Goal: Task Accomplishment & Management: Use online tool/utility

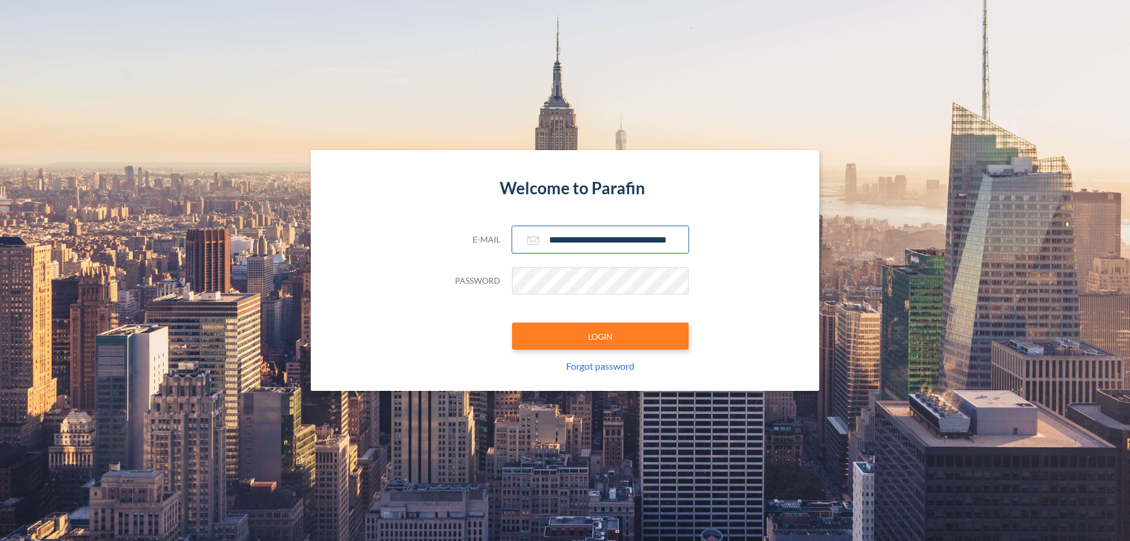
scroll to position [0, 19]
type input "**********"
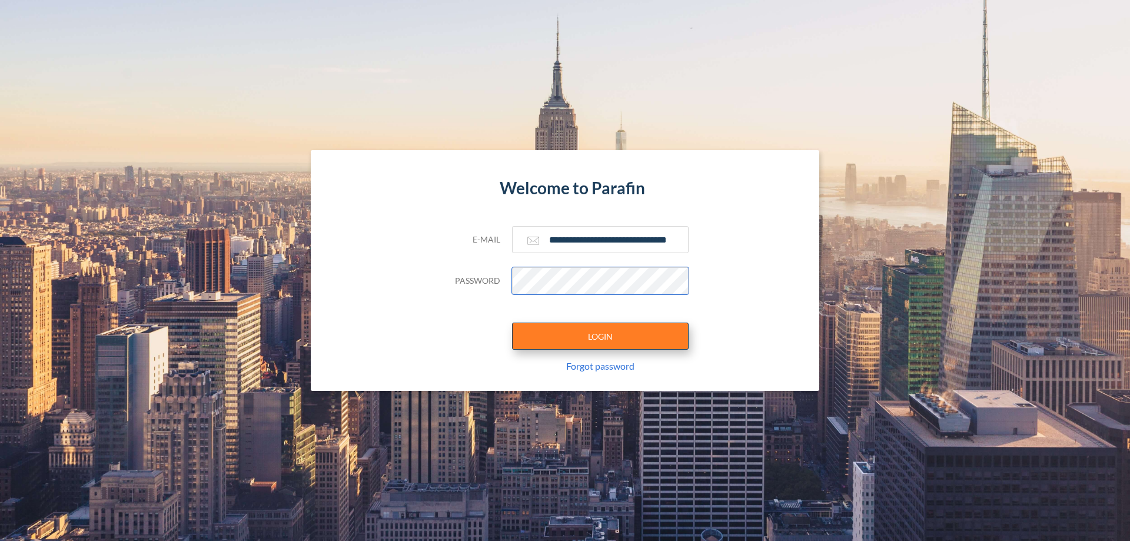
scroll to position [0, 0]
click at [600, 336] on button "LOGIN" at bounding box center [600, 336] width 177 height 27
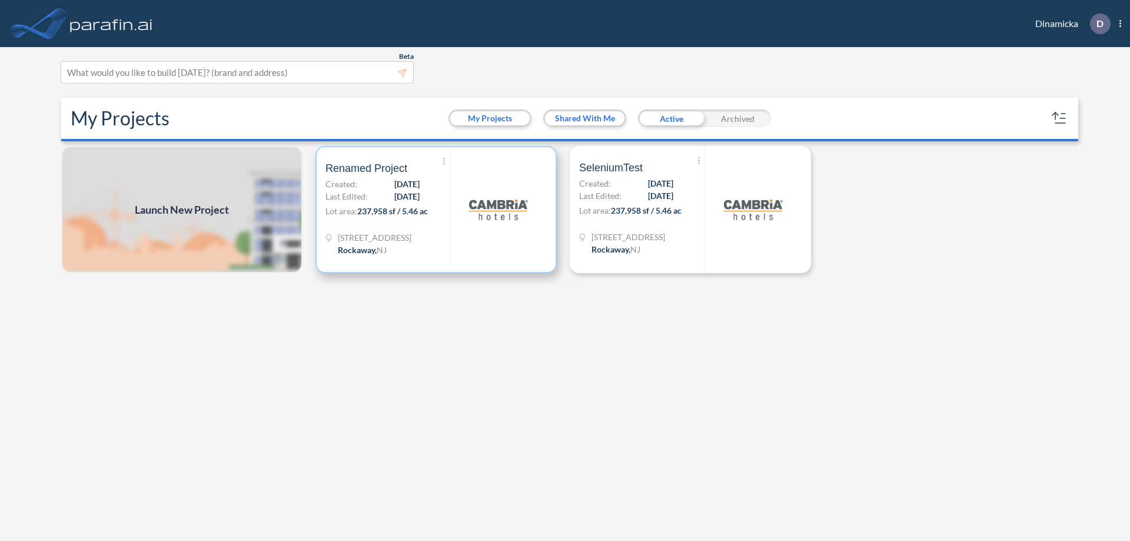
scroll to position [3, 0]
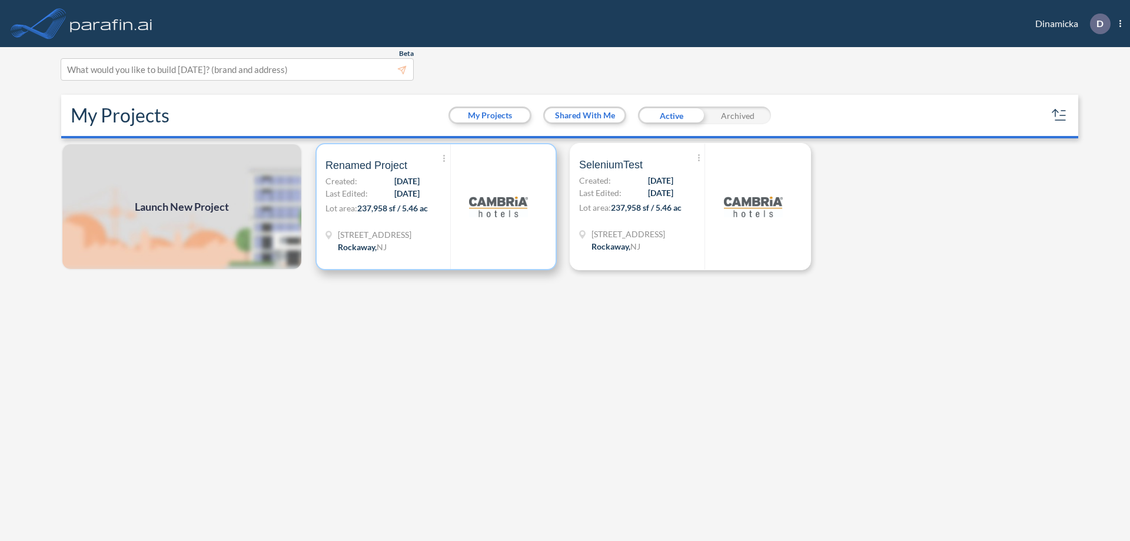
click at [436, 207] on p "Lot area: 237,958 sf / 5.46 ac" at bounding box center [388, 210] width 125 height 17
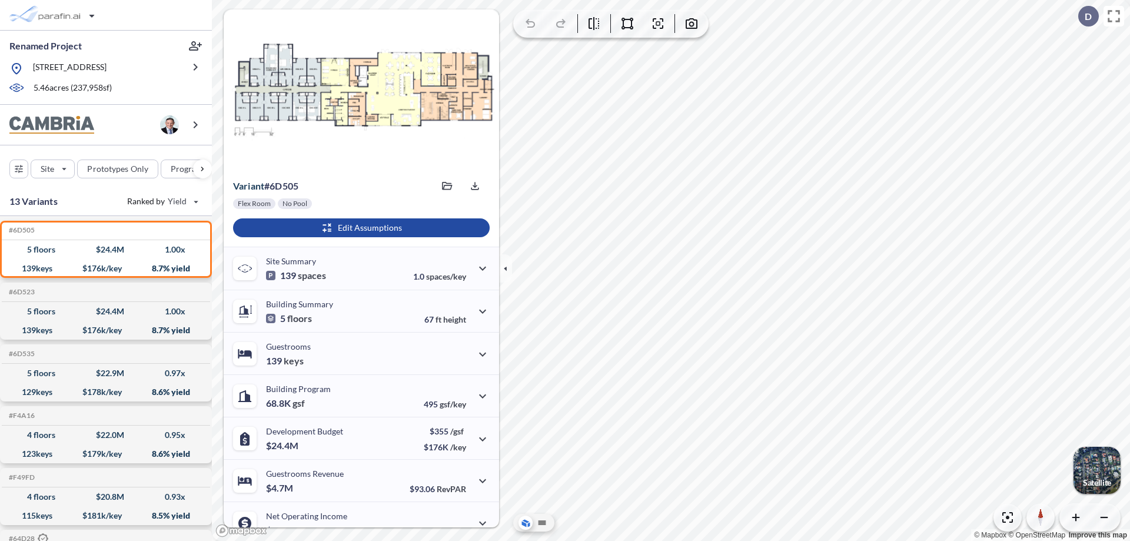
scroll to position [59, 0]
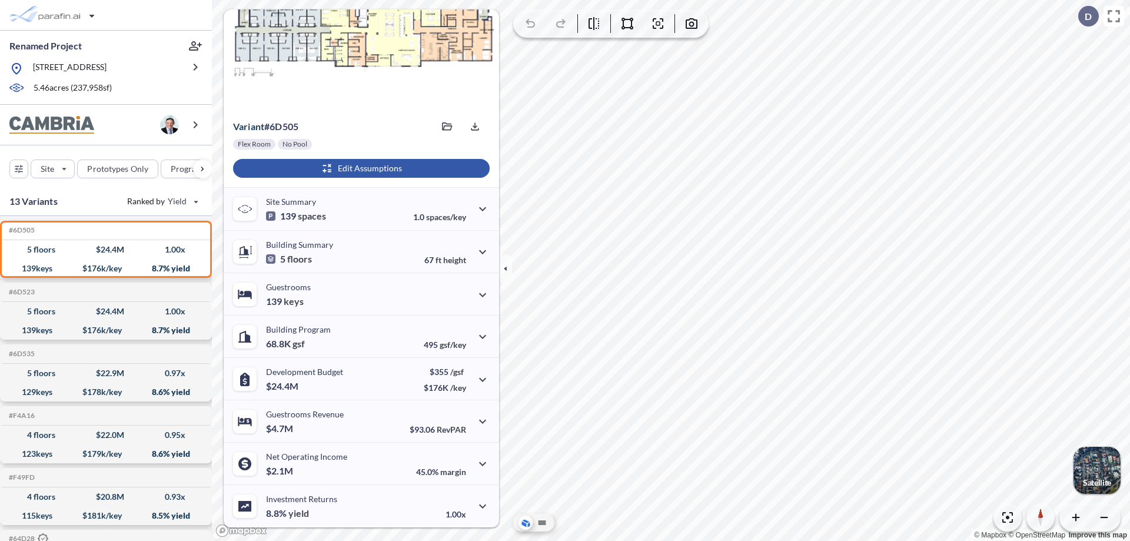
click at [360, 168] on div "button" at bounding box center [361, 168] width 257 height 19
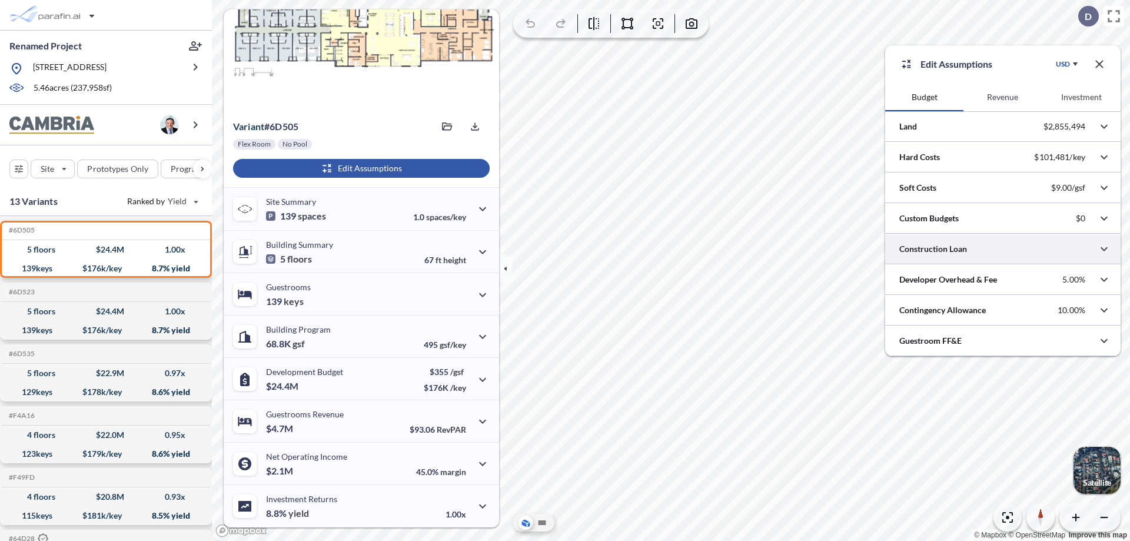
click at [1003, 249] on div at bounding box center [1002, 249] width 235 height 30
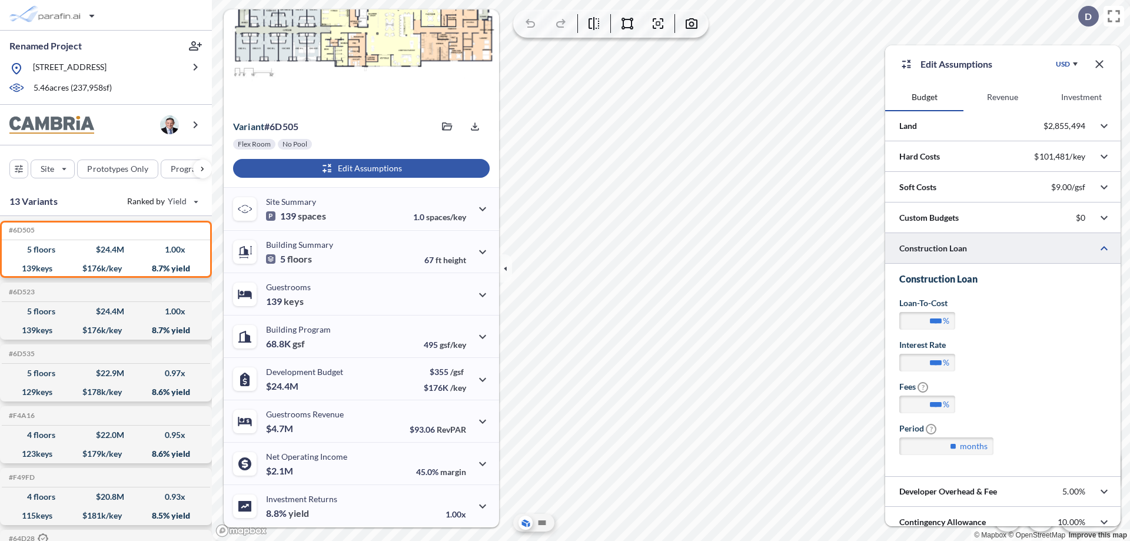
scroll to position [42, 0]
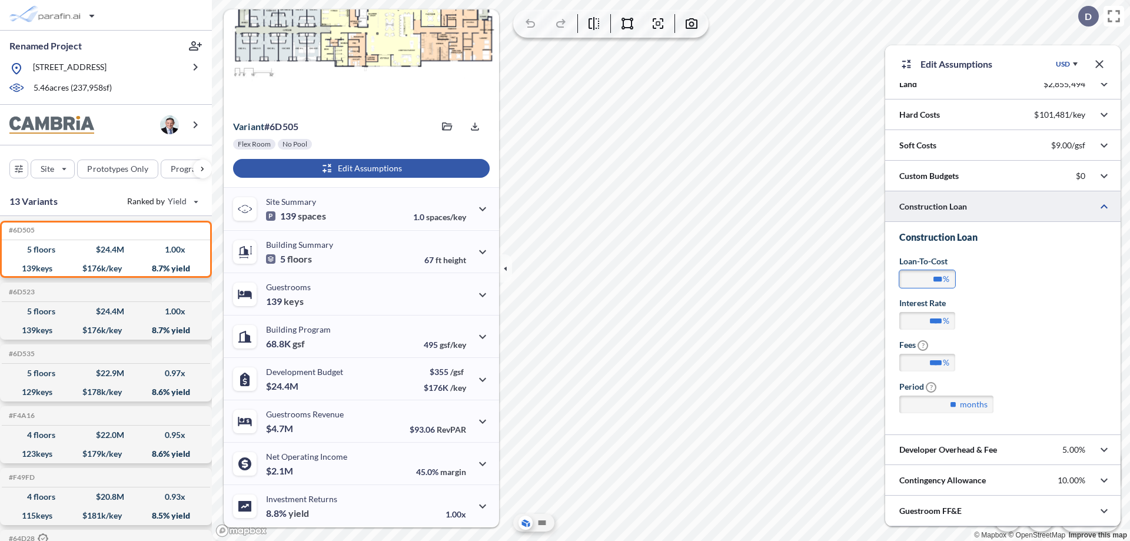
type input "**"
